Goal: Check status: Check status

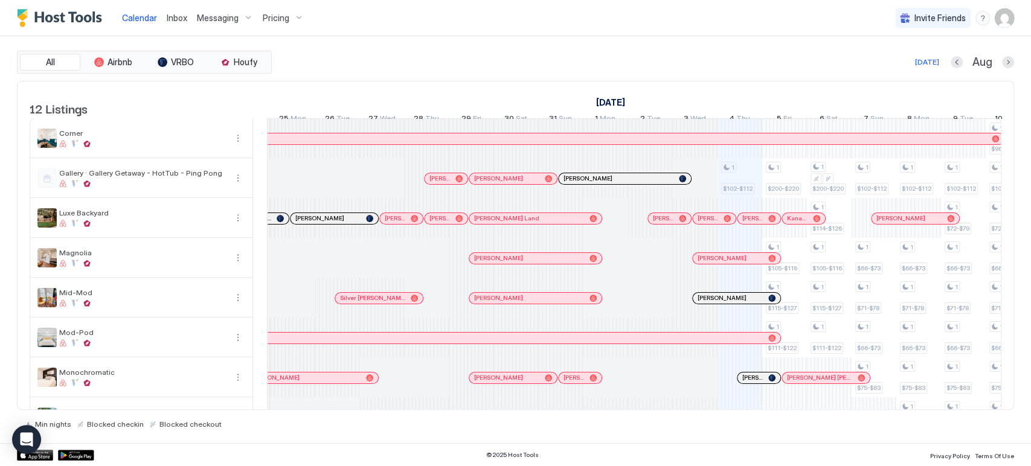
click at [314, 56] on div "[DATE] Aug" at bounding box center [644, 62] width 740 height 14
click at [10, 179] on div "All Airbnb VRBO Houfy [DATE] [DATE] Listings [DATE] [DATE] [DATE] 20 Wed 21 Thu…" at bounding box center [515, 239] width 1031 height 407
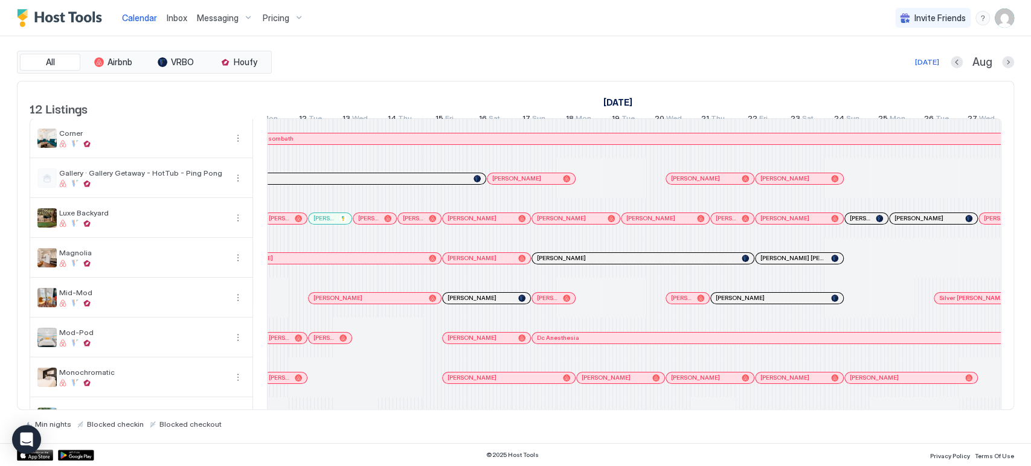
scroll to position [0, 517]
click at [239, 15] on div "Messaging" at bounding box center [225, 18] width 66 height 21
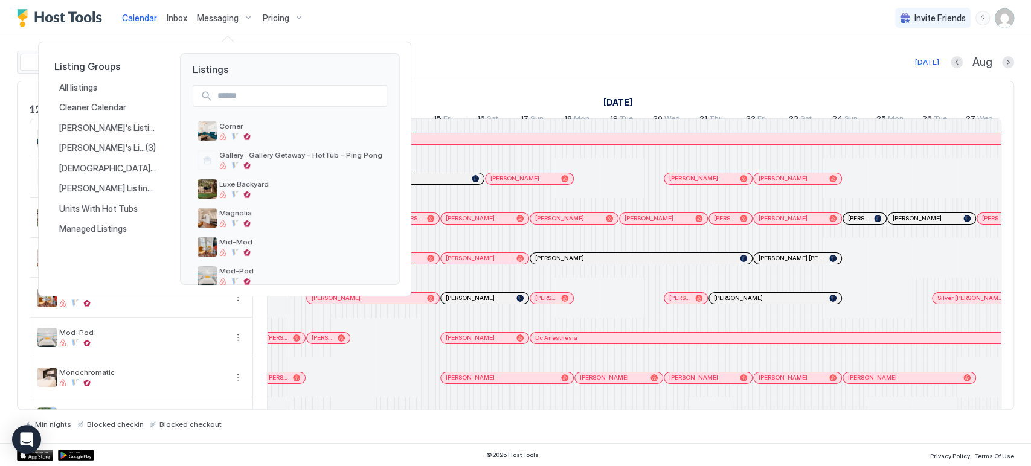
click at [274, 14] on div at bounding box center [515, 233] width 1031 height 466
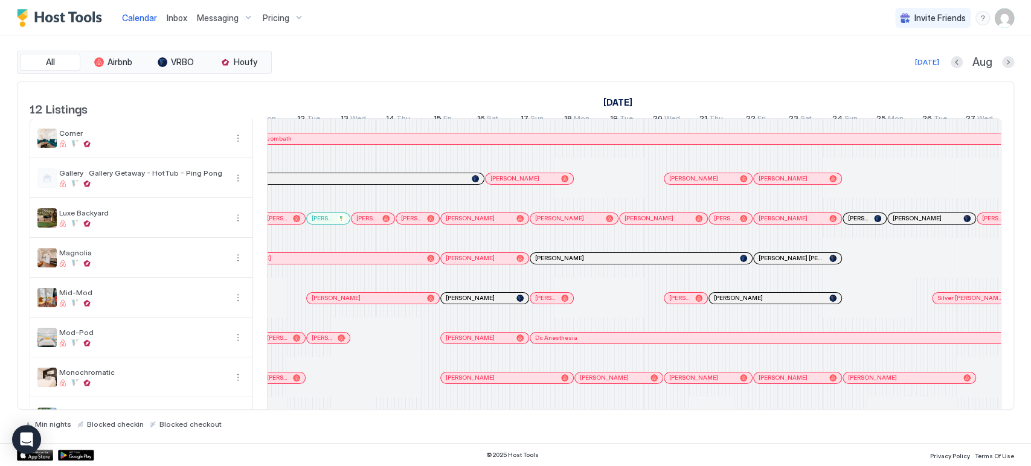
click at [275, 17] on span "Pricing" at bounding box center [276, 18] width 27 height 11
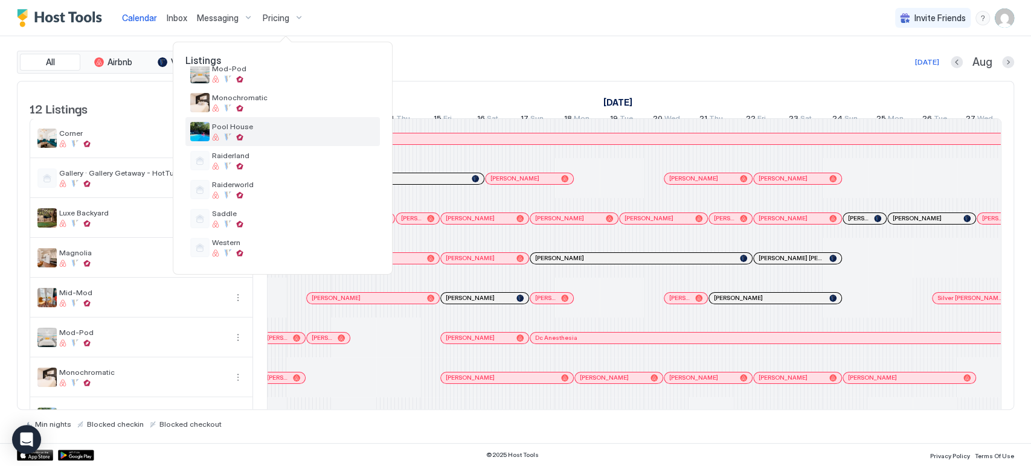
scroll to position [0, 0]
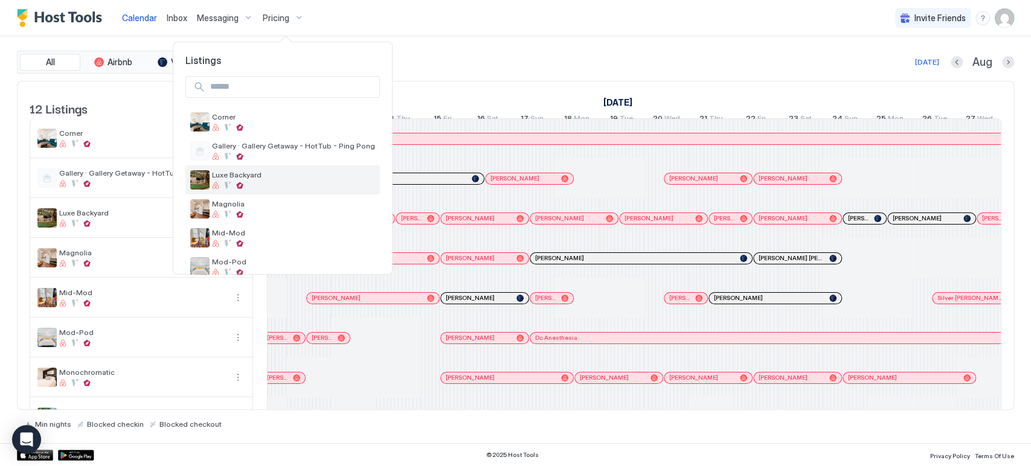
click at [258, 180] on div "Luxe Backyard" at bounding box center [293, 179] width 163 height 19
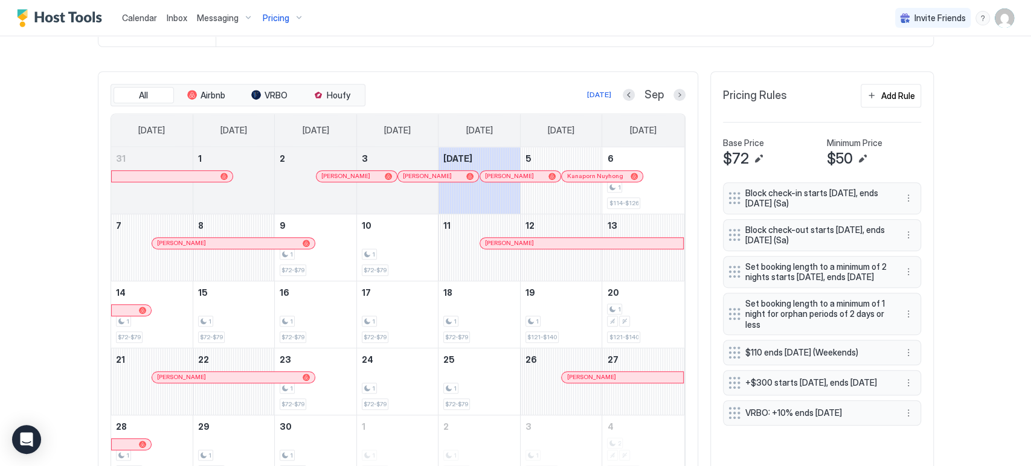
scroll to position [335, 0]
click at [623, 94] on button "Previous month" at bounding box center [629, 94] width 12 height 12
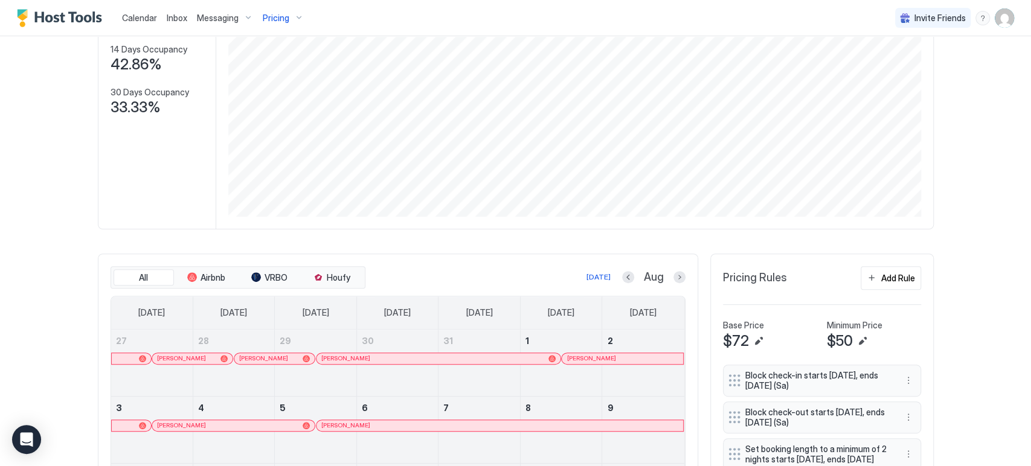
scroll to position [59, 0]
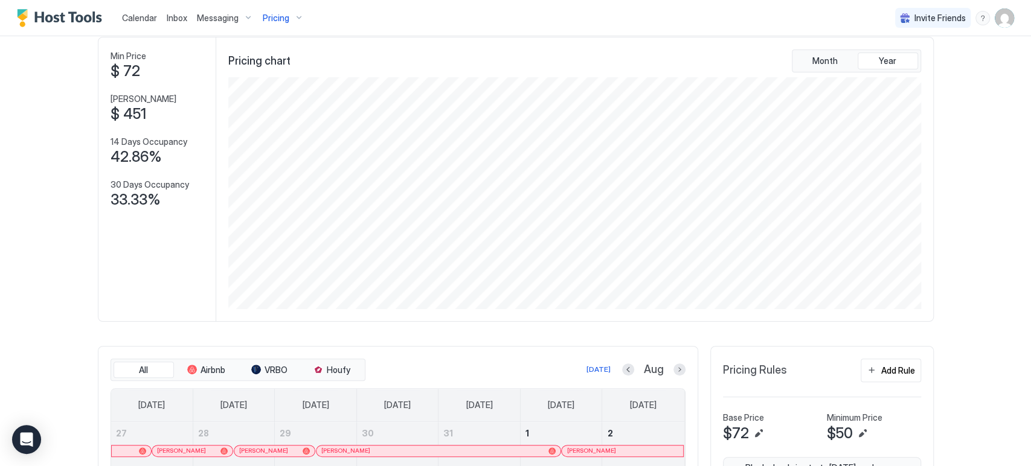
click at [280, 15] on span "Pricing" at bounding box center [276, 18] width 27 height 11
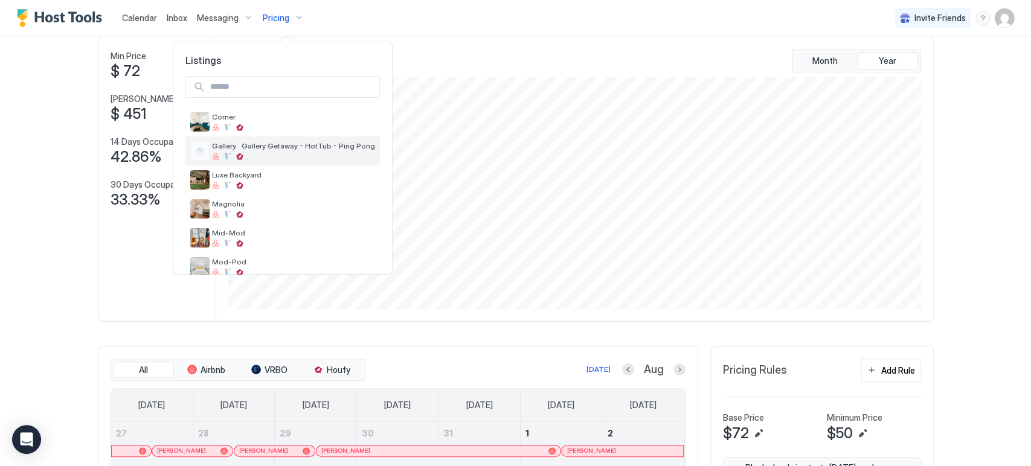
scroll to position [193, 0]
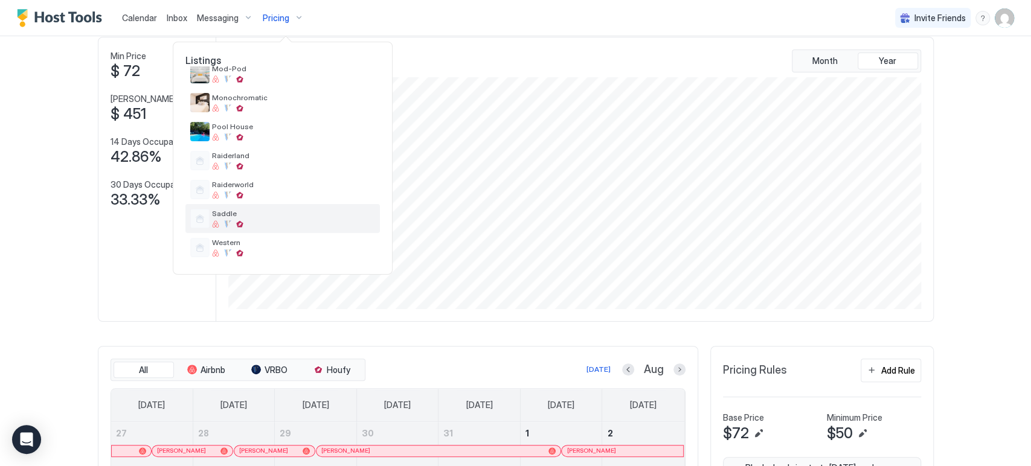
click at [263, 214] on span "Saddle" at bounding box center [293, 213] width 163 height 9
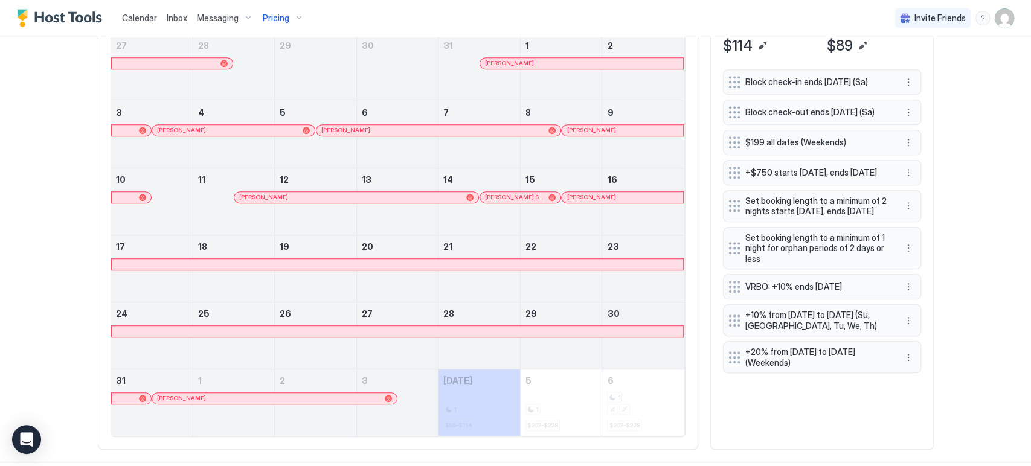
scroll to position [462, 0]
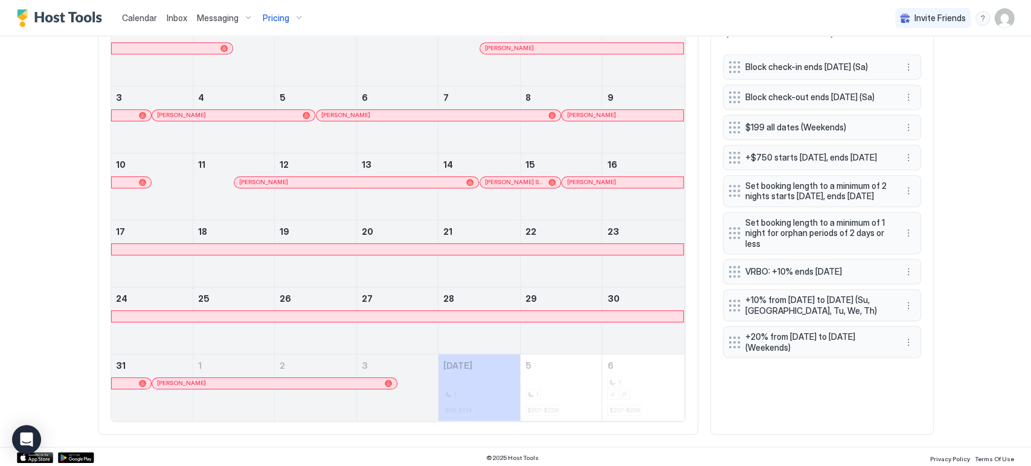
click at [275, 379] on div "[PERSON_NAME]" at bounding box center [268, 383] width 222 height 8
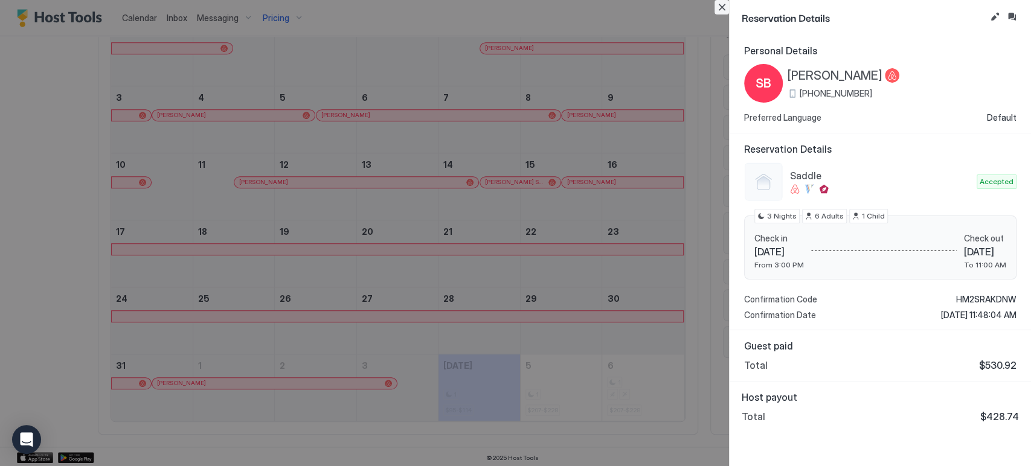
click at [721, 6] on button "Close" at bounding box center [721, 7] width 14 height 14
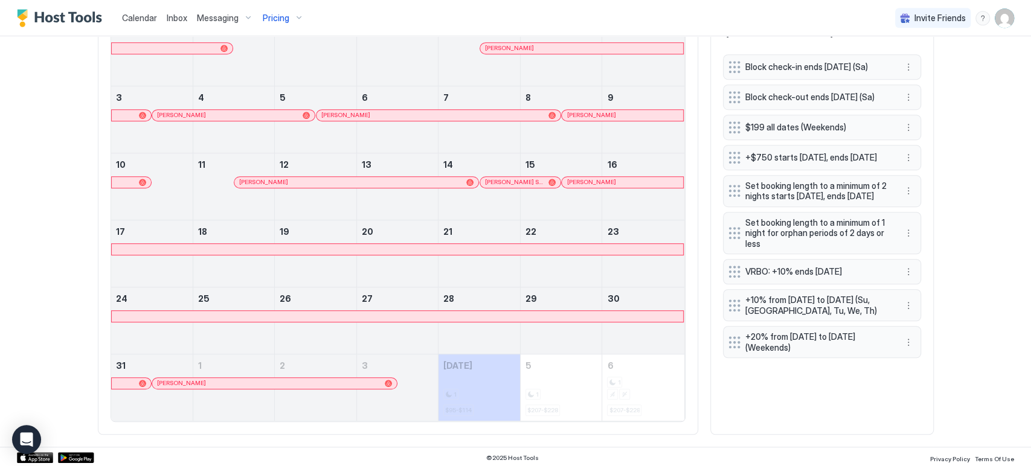
click at [496, 316] on div at bounding box center [398, 316] width 572 height 11
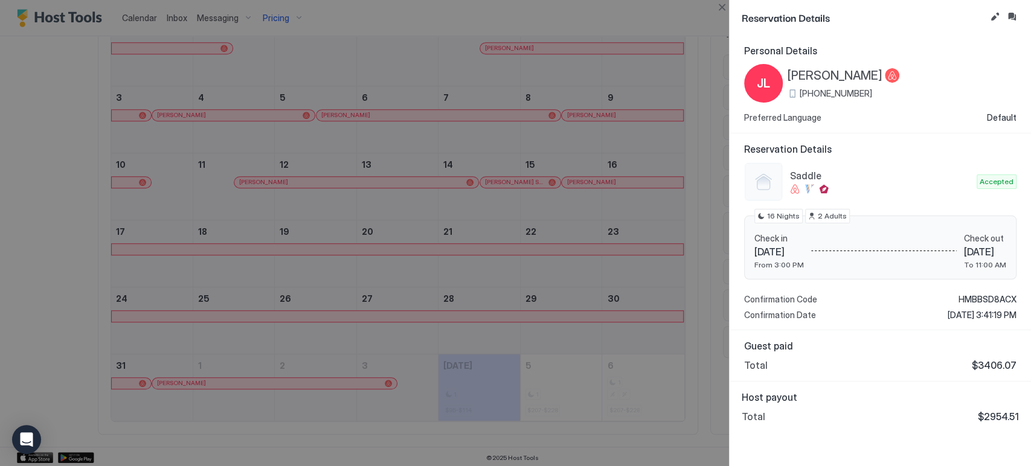
click at [719, 4] on button "Close" at bounding box center [721, 7] width 14 height 14
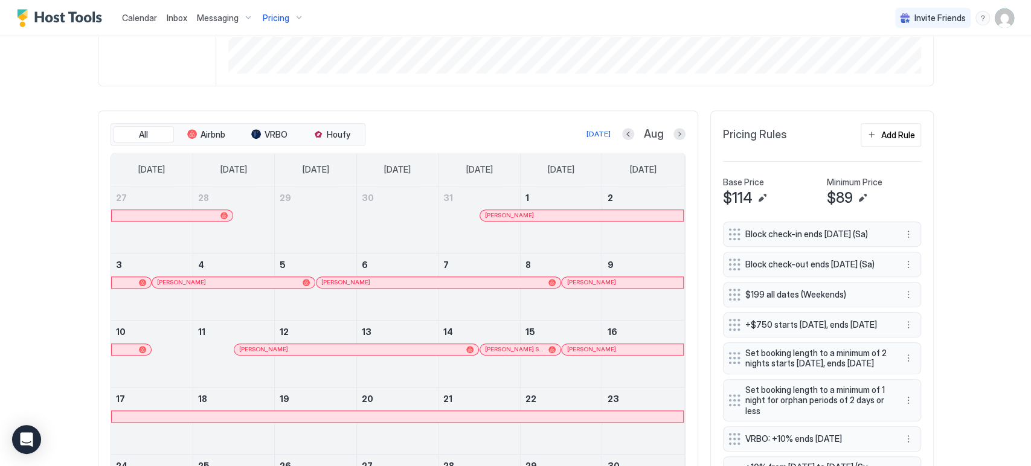
scroll to position [0, 0]
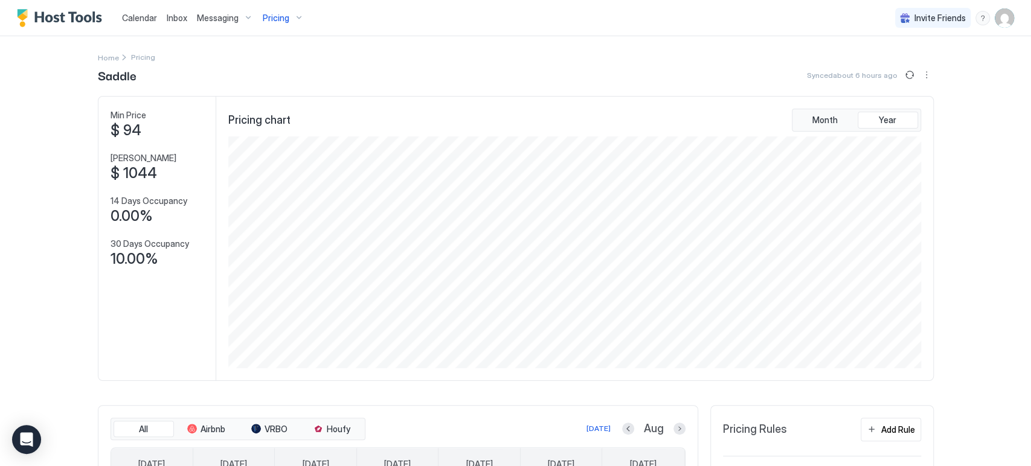
click at [137, 13] on span "Calendar" at bounding box center [139, 18] width 35 height 10
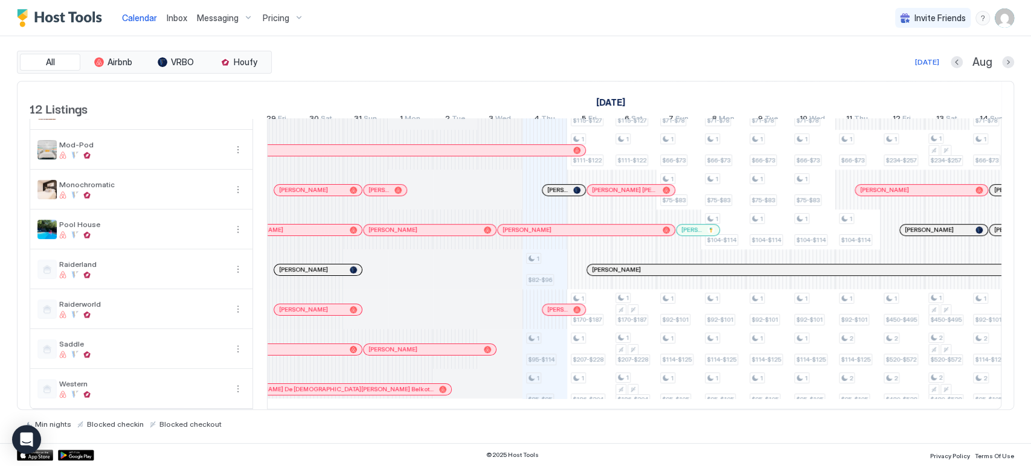
scroll to position [0, 373]
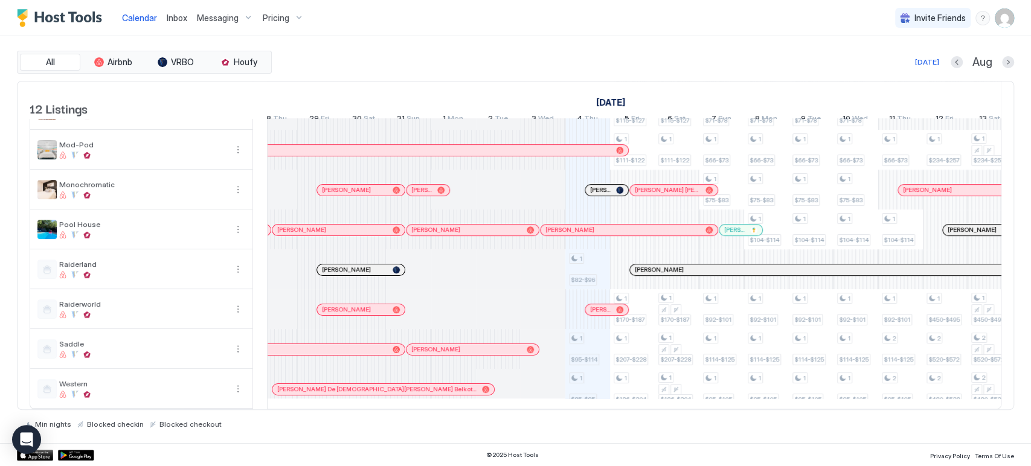
click at [0, 0] on div at bounding box center [0, 0] width 0 height 0
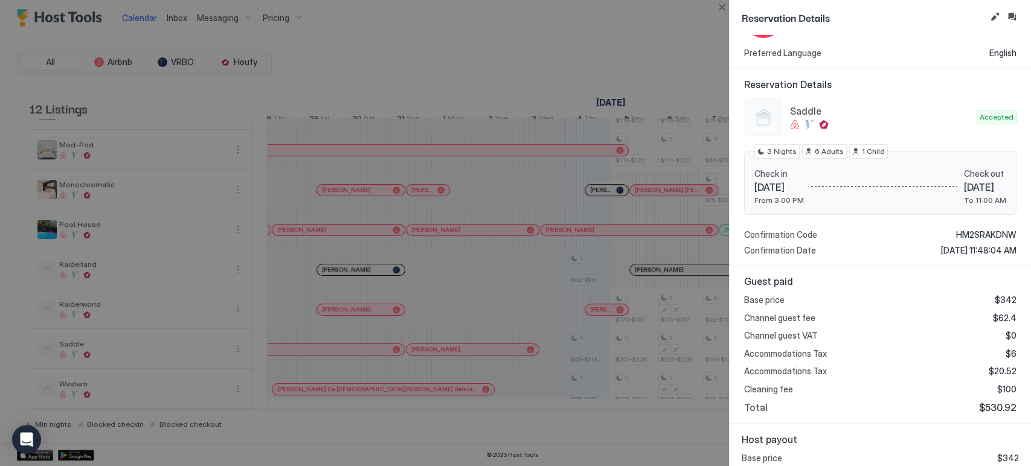
scroll to position [134, 0]
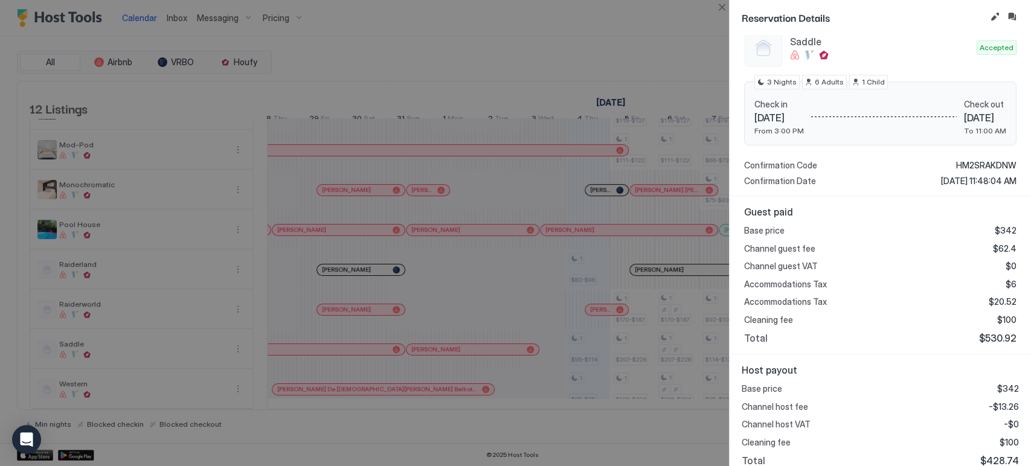
click at [529, 297] on div at bounding box center [515, 233] width 1031 height 466
click at [716, 5] on button "Close" at bounding box center [721, 7] width 14 height 14
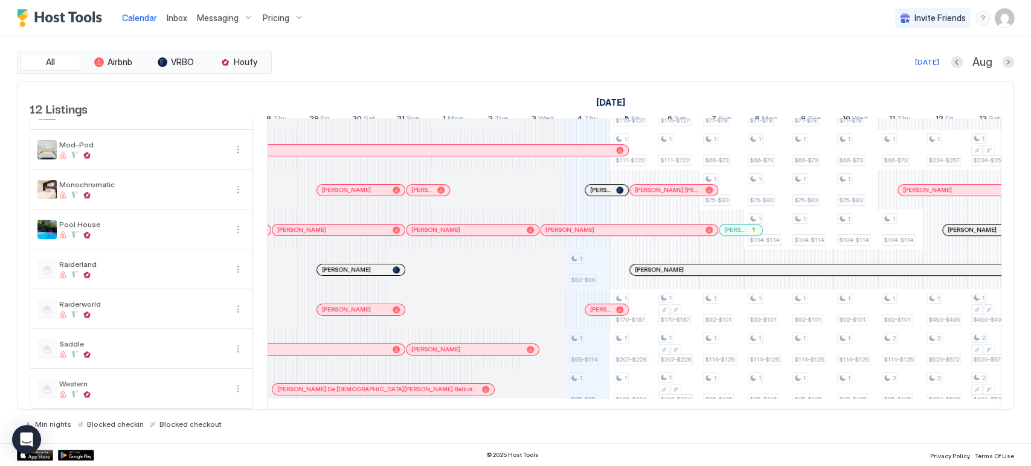
click at [343, 385] on div at bounding box center [344, 390] width 10 height 10
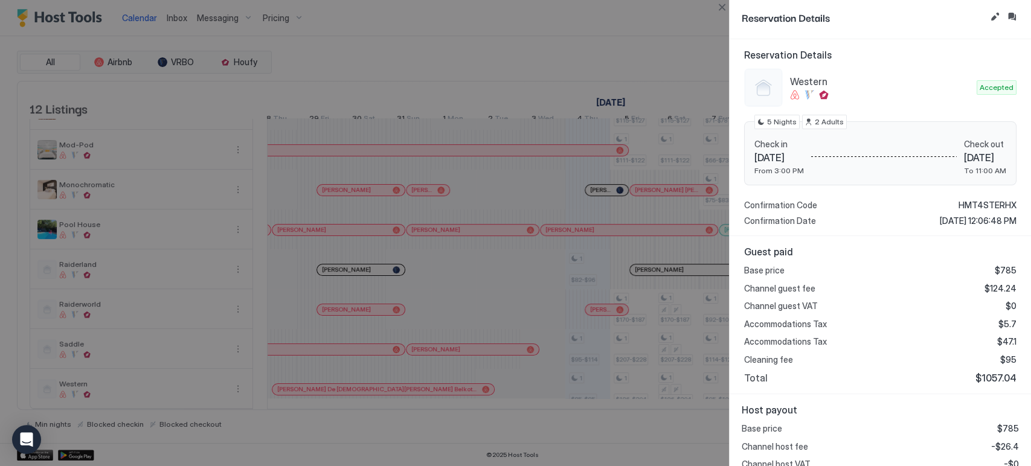
scroll to position [77, 0]
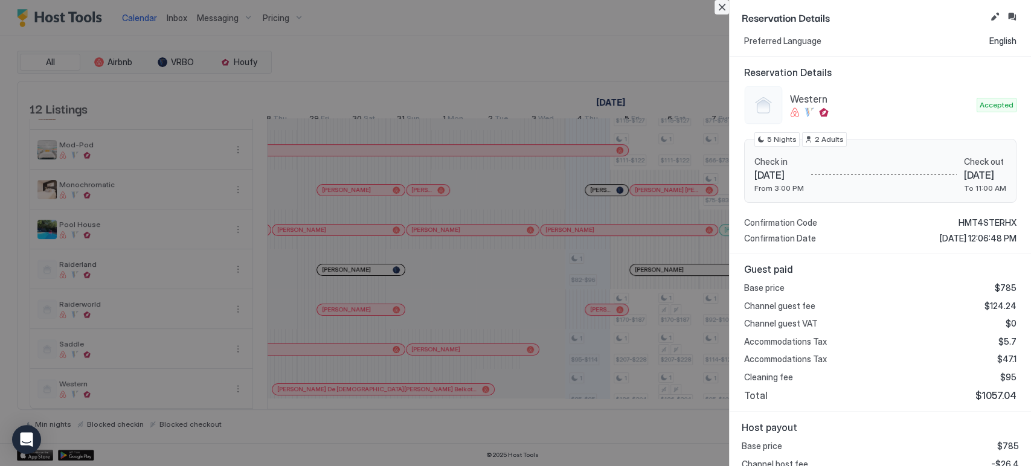
click at [724, 2] on button "Close" at bounding box center [721, 7] width 14 height 14
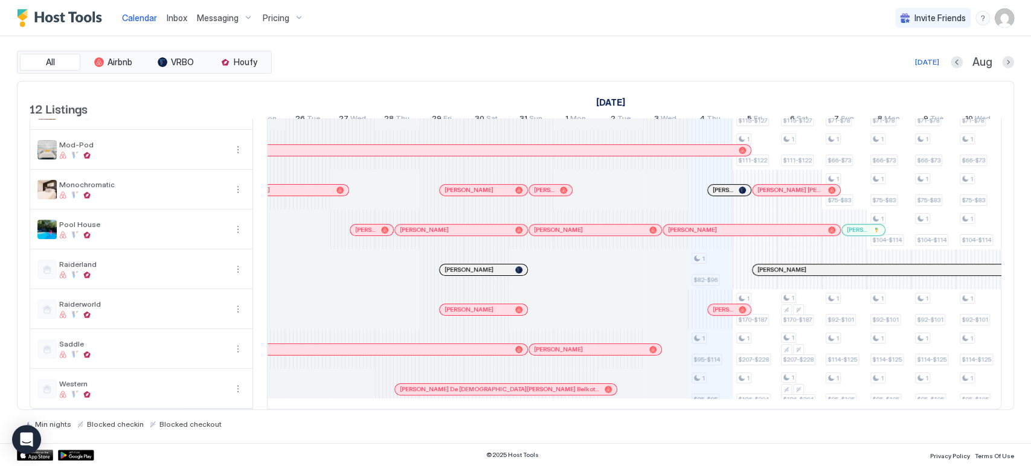
scroll to position [0, 165]
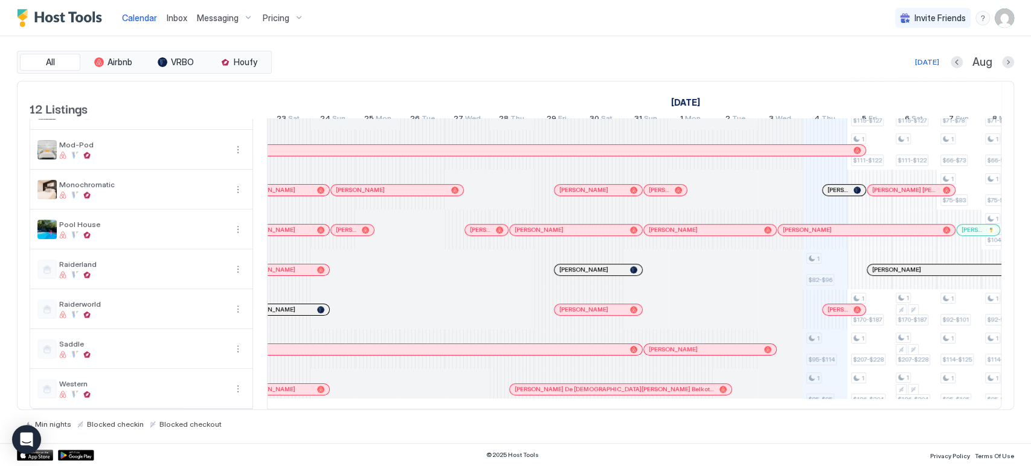
click at [297, 385] on div "[PERSON_NAME]" at bounding box center [279, 389] width 66 height 8
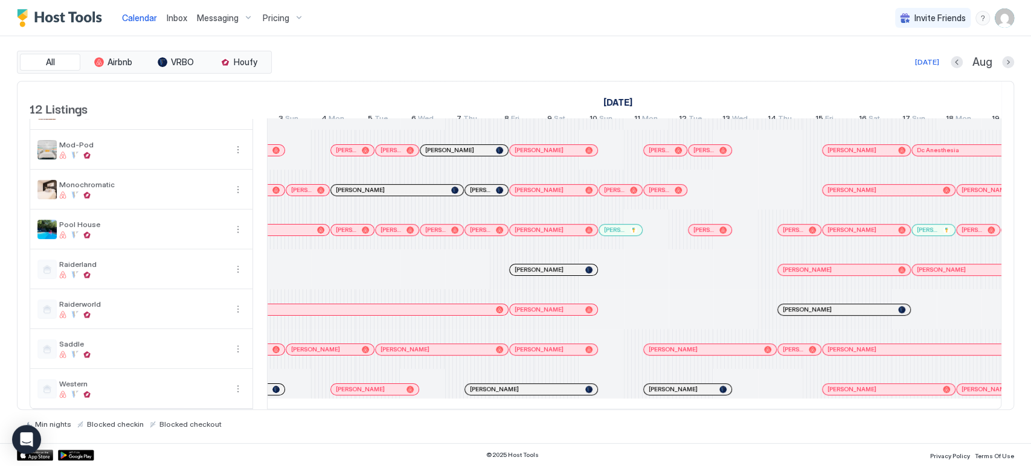
click at [292, 378] on div at bounding box center [515, 233] width 1031 height 466
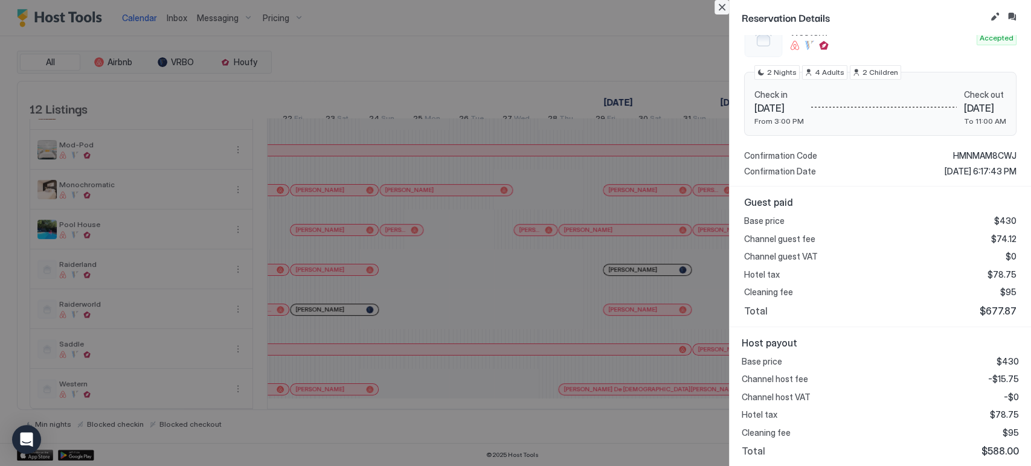
click at [720, 12] on button "Close" at bounding box center [721, 7] width 14 height 14
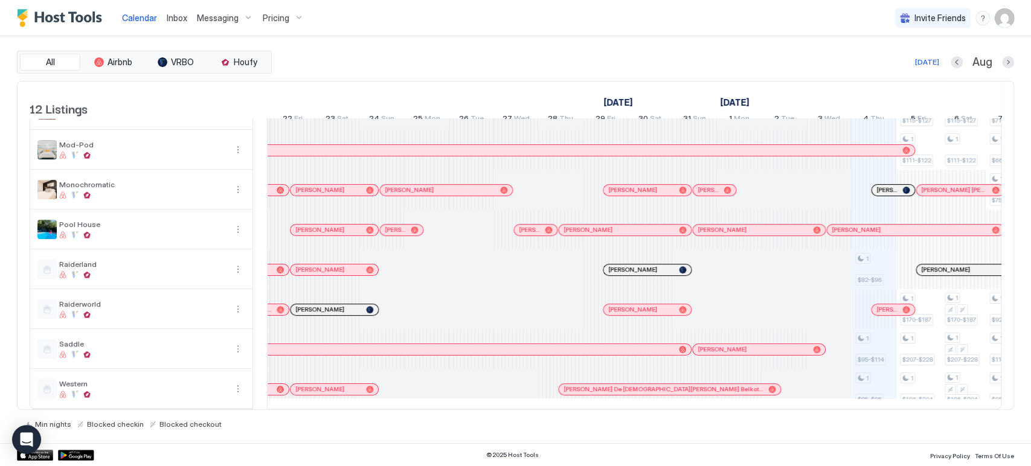
click at [624, 385] on div at bounding box center [625, 390] width 10 height 10
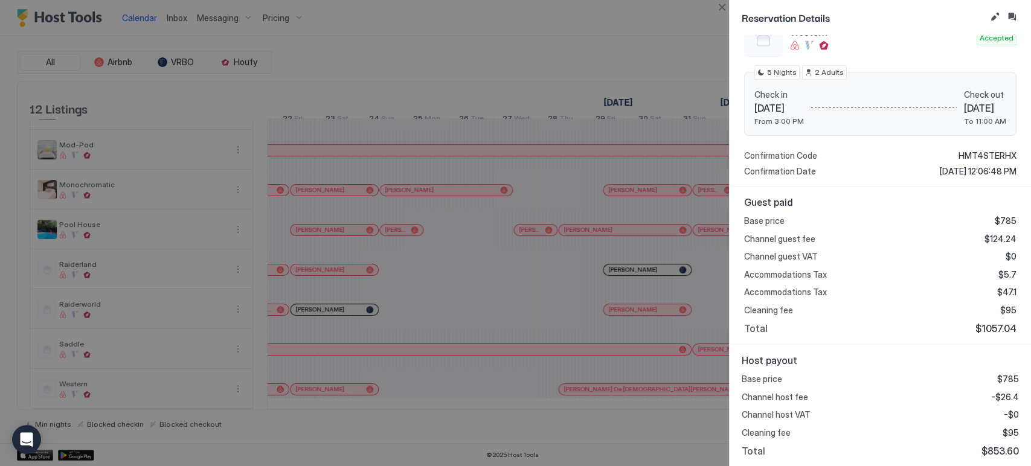
click at [729, 11] on div "Reservation Details" at bounding box center [879, 17] width 301 height 35
click at [725, 11] on button "Close" at bounding box center [721, 7] width 14 height 14
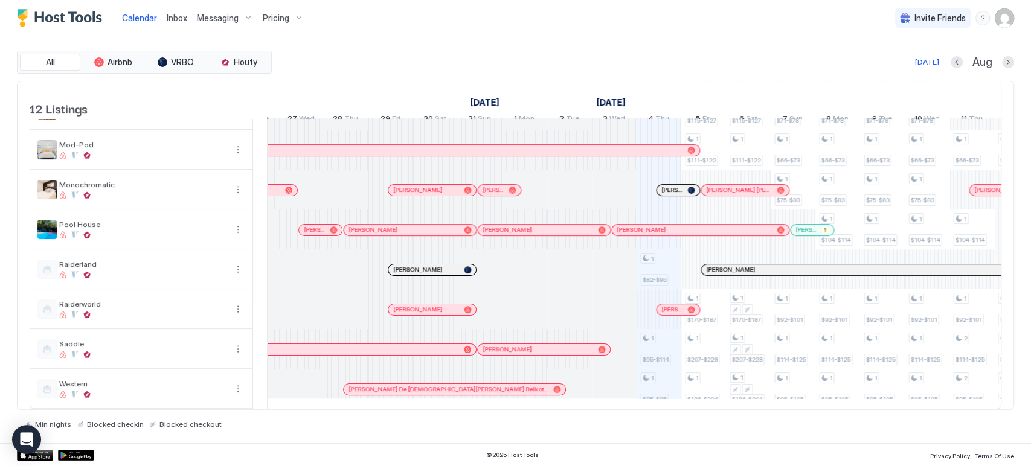
click at [752, 265] on div at bounding box center [753, 270] width 10 height 10
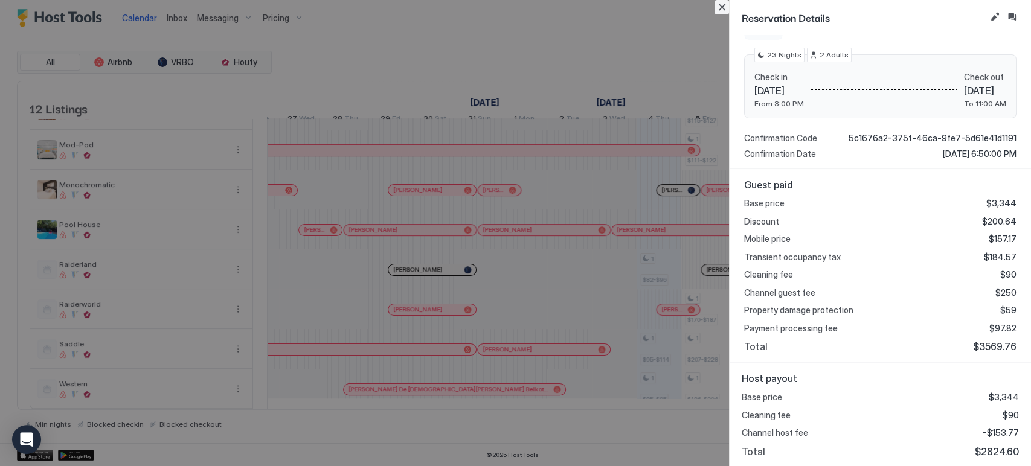
click at [723, 8] on button "Close" at bounding box center [721, 7] width 14 height 14
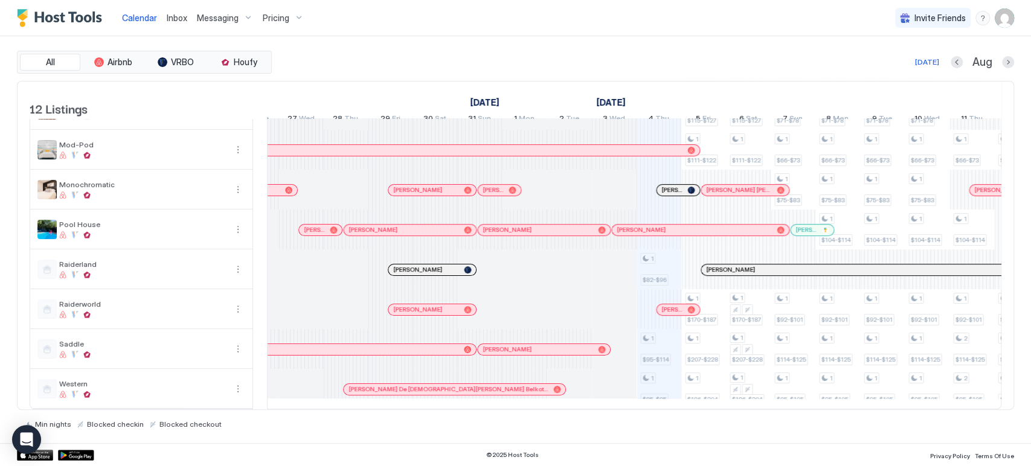
click at [434, 253] on div "[PERSON_NAME]" at bounding box center [412, 258] width 89 height 13
click at [431, 265] on div at bounding box center [432, 270] width 10 height 10
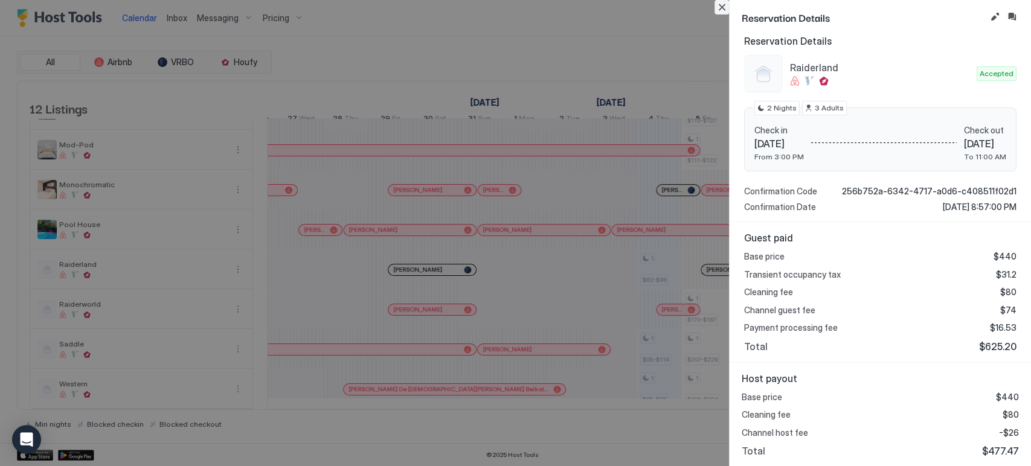
click at [720, 7] on button "Close" at bounding box center [721, 7] width 14 height 14
